Goal: Entertainment & Leisure: Consume media (video, audio)

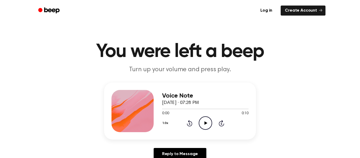
click at [205, 121] on icon "Play Audio" at bounding box center [205, 122] width 13 height 13
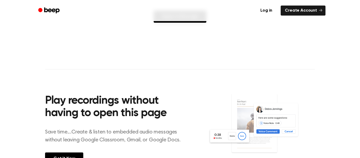
scroll to position [139, 0]
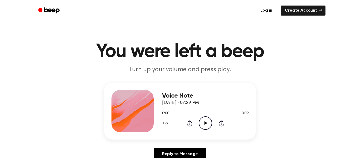
click at [219, 121] on icon "Skip 5 seconds" at bounding box center [222, 123] width 6 height 7
click at [203, 125] on icon "Play Audio" at bounding box center [205, 122] width 13 height 13
click at [205, 121] on icon "Play Audio" at bounding box center [205, 122] width 13 height 13
click at [204, 121] on icon "Play Audio" at bounding box center [205, 122] width 13 height 13
click at [212, 131] on div "Voice Note September 24, 2025 · 07:30 PM 0:00 0:10 Your browser does not suppor…" at bounding box center [205, 111] width 87 height 42
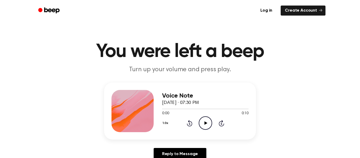
click at [200, 120] on circle at bounding box center [205, 123] width 13 height 13
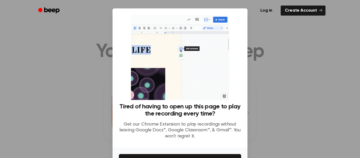
click at [292, 106] on div at bounding box center [180, 79] width 360 height 158
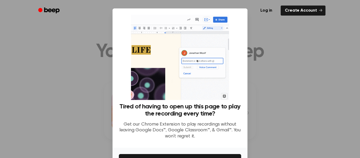
click at [268, 60] on div at bounding box center [180, 79] width 360 height 158
click at [64, 91] on div at bounding box center [180, 79] width 360 height 158
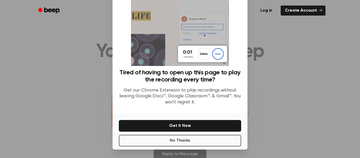
scroll to position [32, 0]
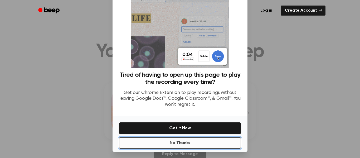
click at [148, 141] on button "No Thanks" at bounding box center [180, 143] width 122 height 12
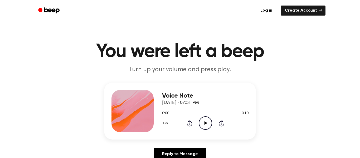
click at [210, 123] on icon "Play Audio" at bounding box center [205, 122] width 13 height 13
click at [199, 123] on circle at bounding box center [205, 123] width 13 height 13
click at [204, 117] on icon "Play Audio" at bounding box center [205, 122] width 13 height 13
click at [200, 139] on div "Voice Note September 24, 2025 · 07:34 PM 0:00 0:10 Your browser does not suppor…" at bounding box center [180, 111] width 152 height 57
click at [201, 126] on icon "Play Audio" at bounding box center [205, 122] width 13 height 13
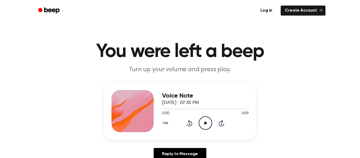
click at [211, 126] on circle at bounding box center [205, 123] width 13 height 13
